Goal: Task Accomplishment & Management: Use online tool/utility

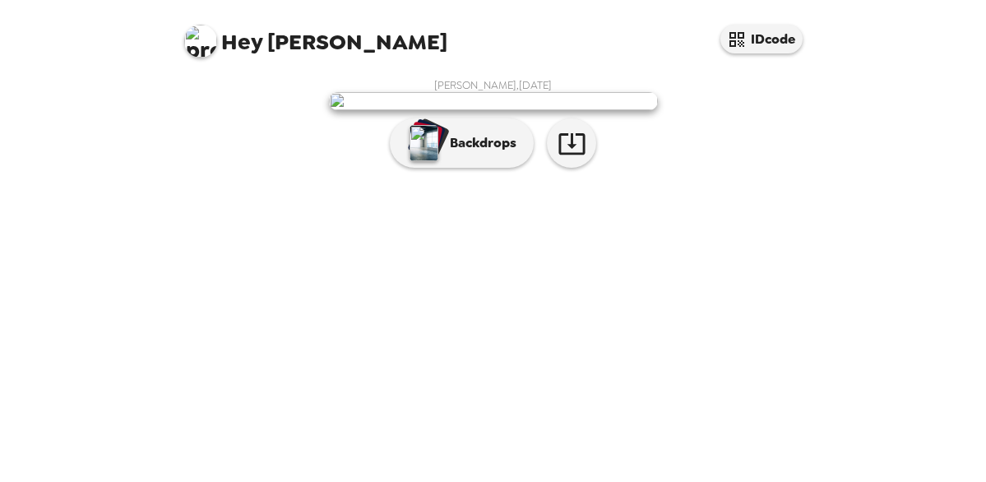
scroll to position [113, 0]
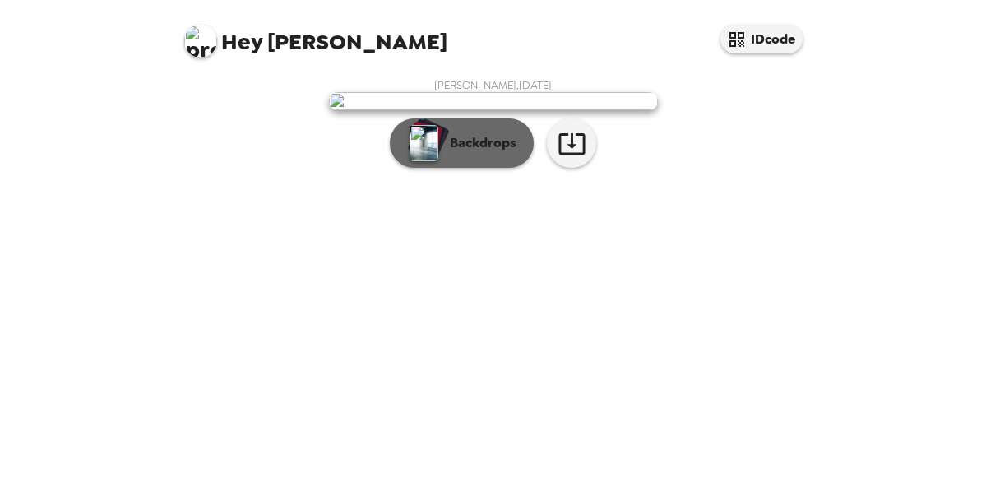
click at [442, 153] on p "Backdrops" at bounding box center [478, 143] width 75 height 20
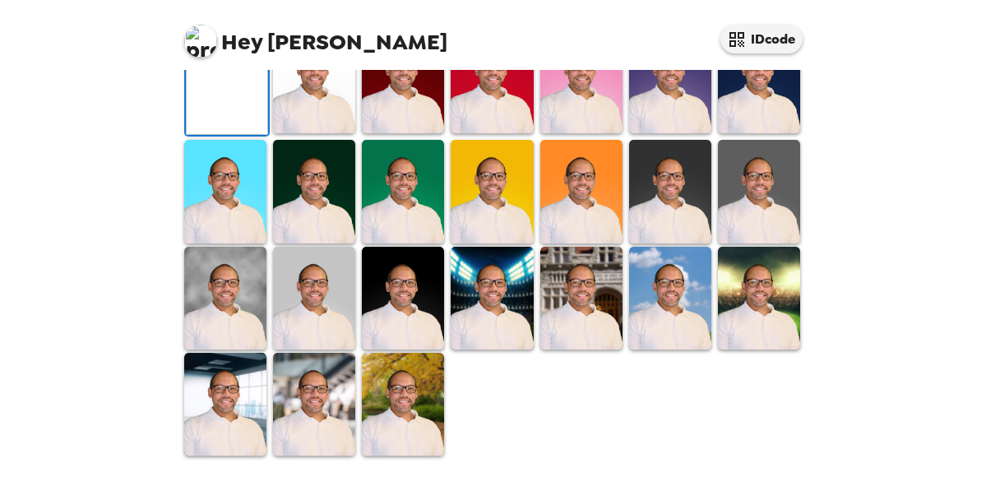
scroll to position [515, 0]
click at [394, 390] on img at bounding box center [403, 404] width 82 height 103
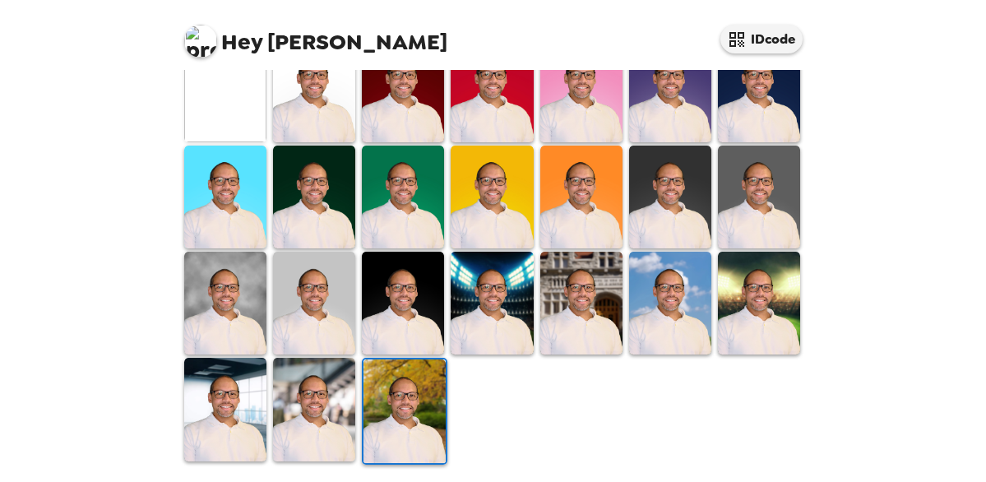
scroll to position [513, 0]
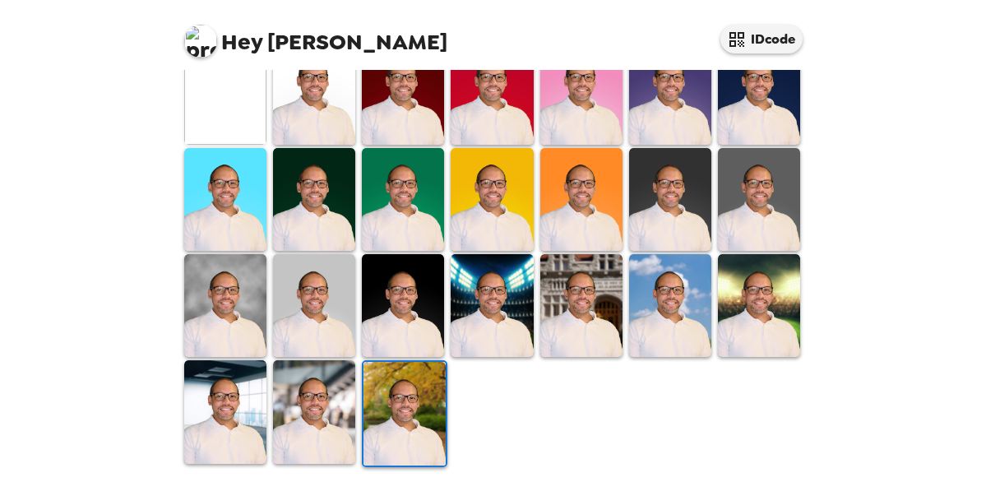
click at [407, 393] on img at bounding box center [404, 413] width 82 height 103
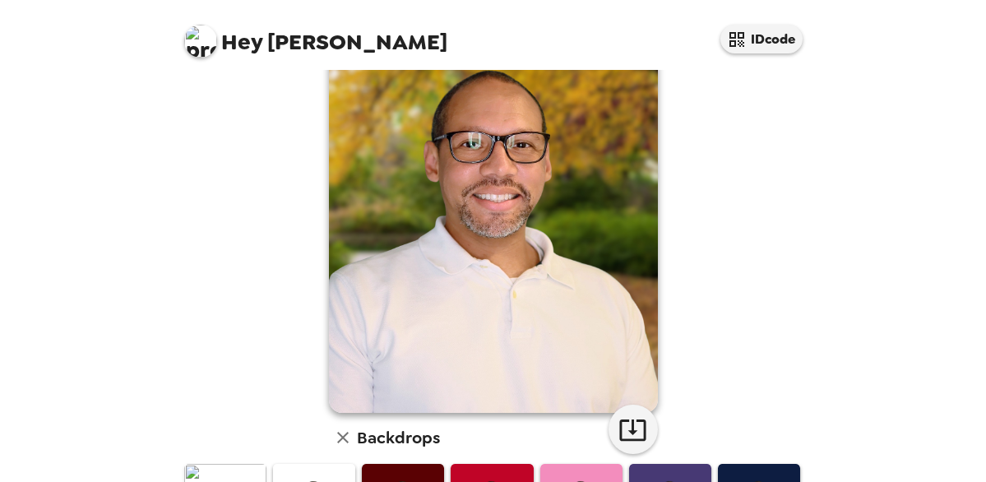
scroll to position [0, 0]
